Goal: Task Accomplishment & Management: Manage account settings

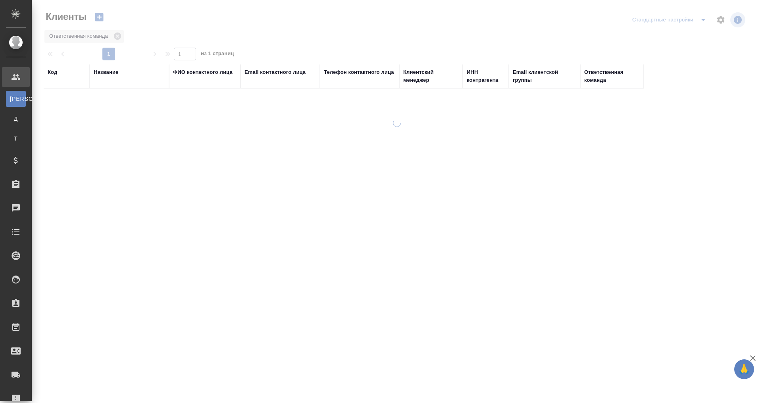
select select "RU"
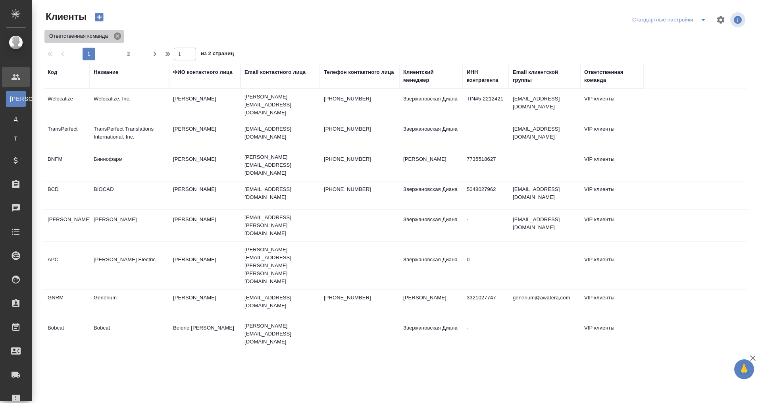
click at [115, 32] on icon at bounding box center [117, 36] width 9 height 9
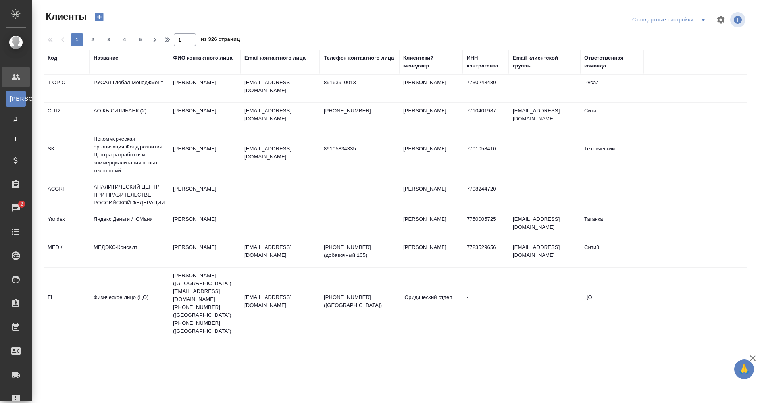
click at [207, 244] on td "[PERSON_NAME]" at bounding box center [204, 253] width 71 height 28
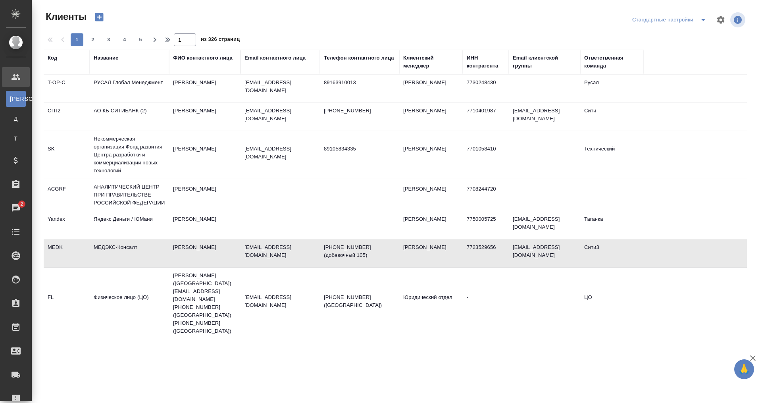
click at [207, 244] on td "[PERSON_NAME]" at bounding box center [204, 253] width 71 height 28
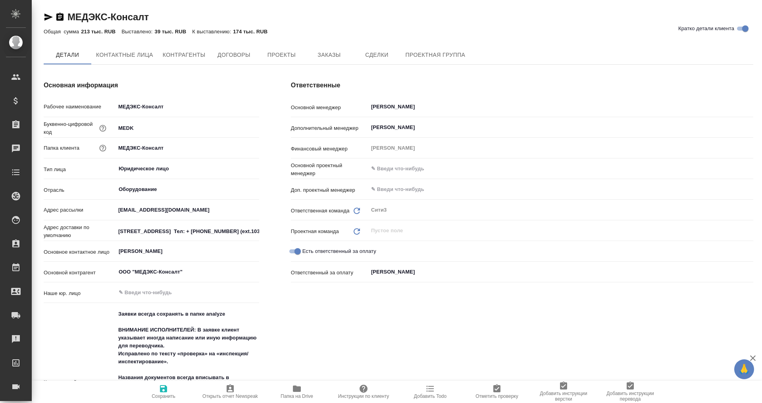
type textarea "x"
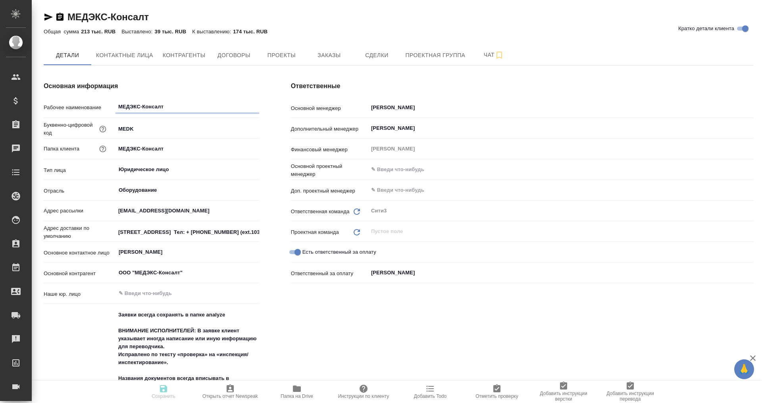
type textarea "x"
